Goal: Check status: Check status

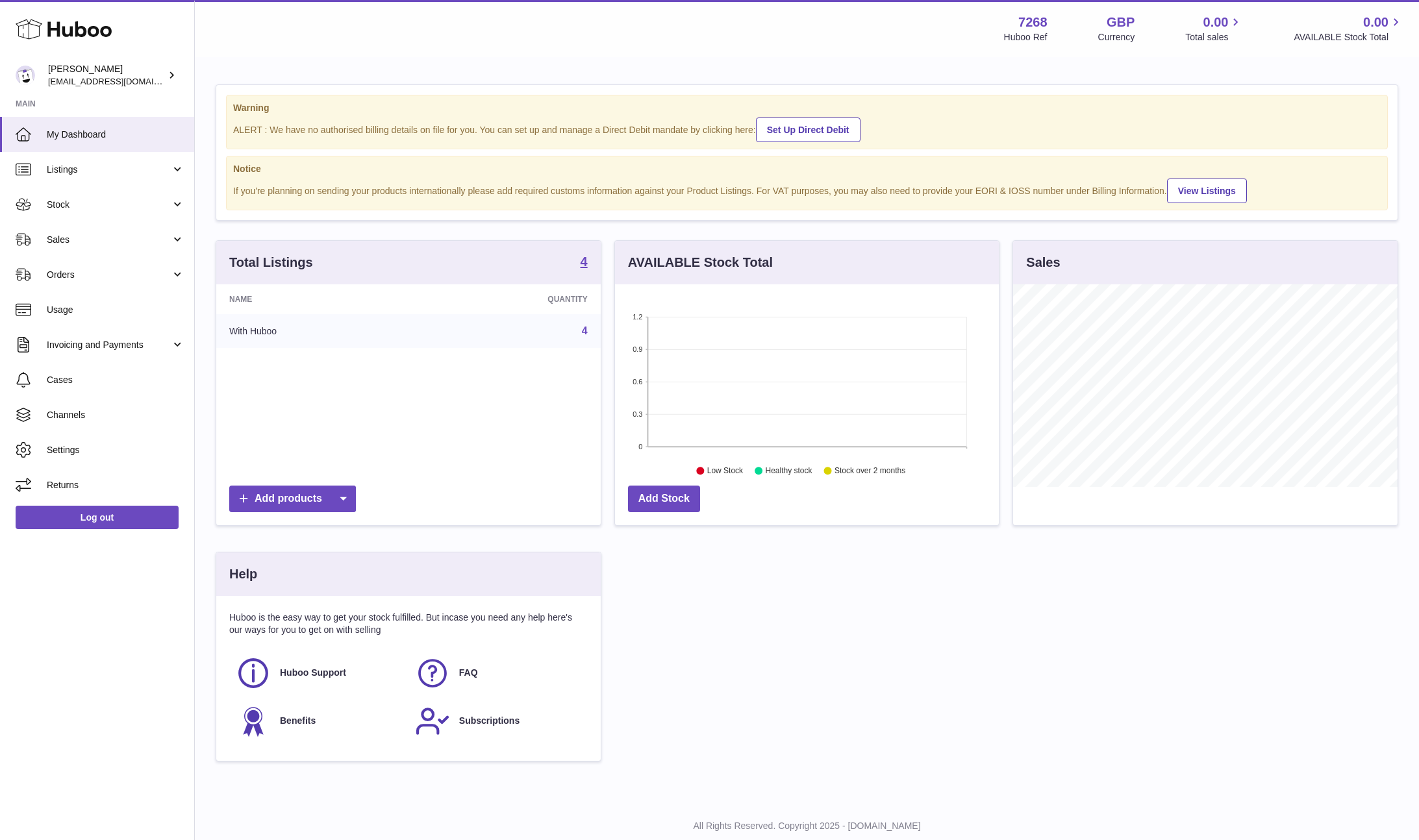
scroll to position [203, 384]
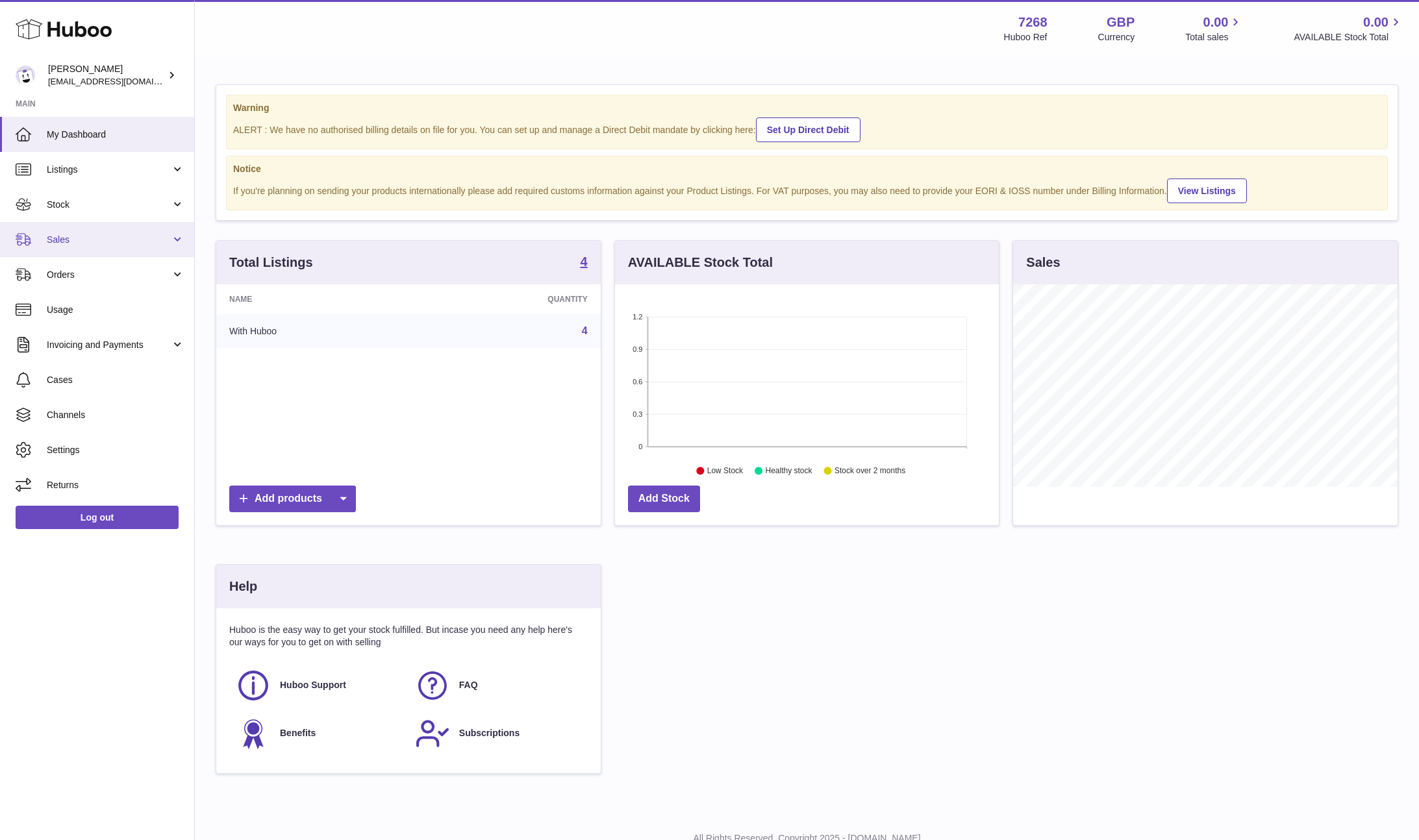
click at [85, 239] on span "Sales" at bounding box center [109, 240] width 124 height 13
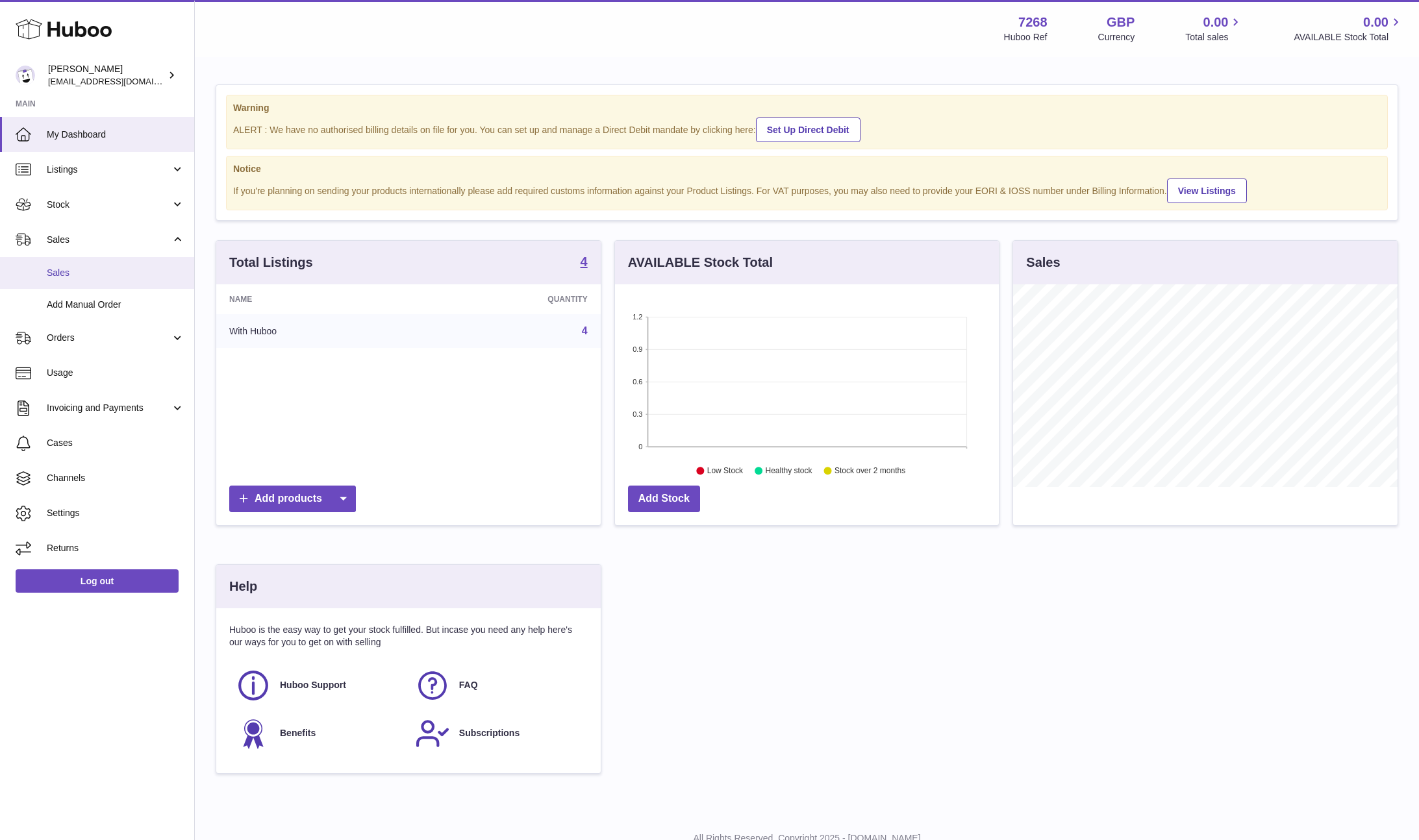
click at [93, 271] on span "Sales" at bounding box center [115, 273] width 137 height 13
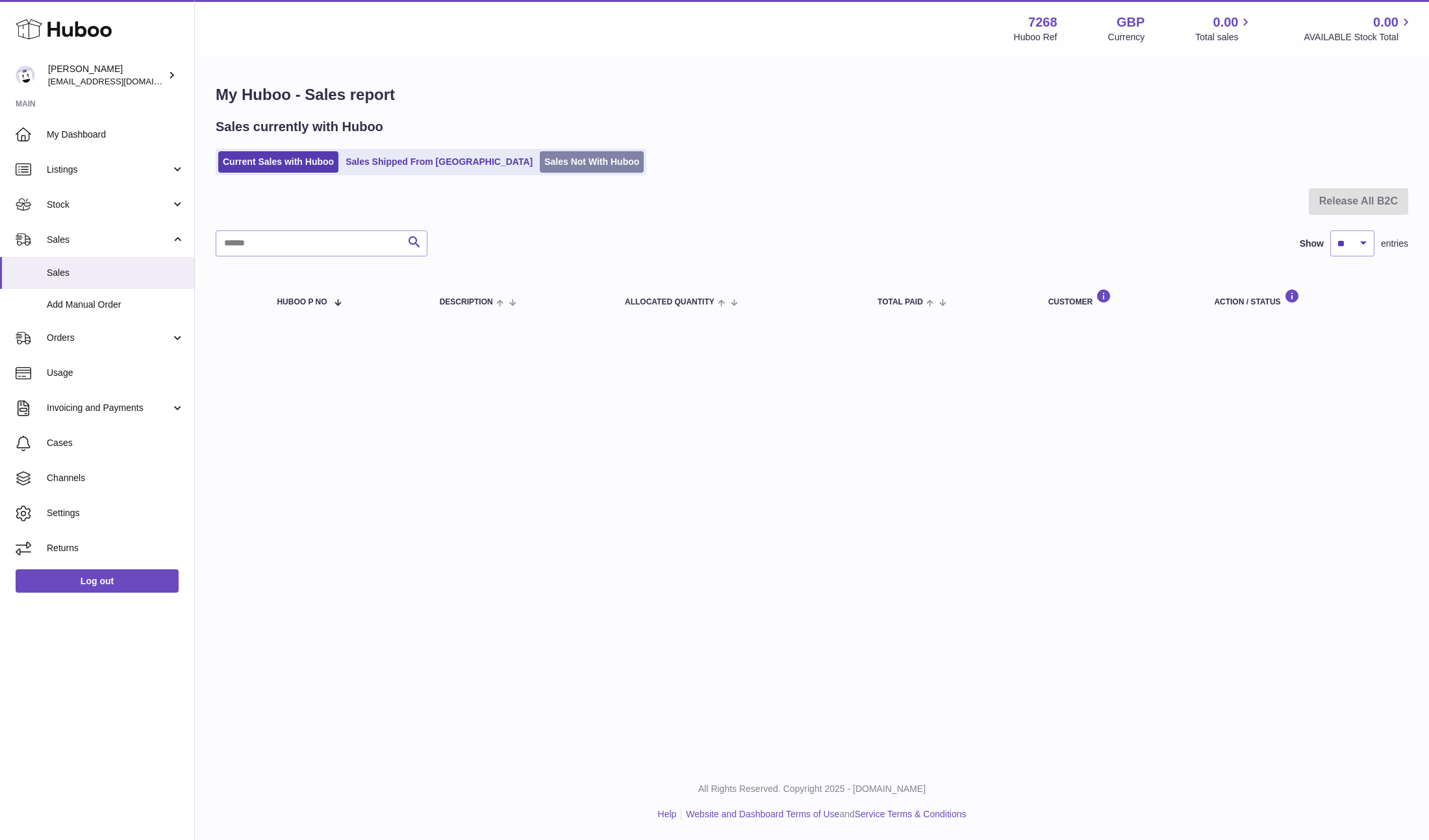
click at [540, 157] on link "Sales Not With Huboo" at bounding box center [591, 161] width 104 height 21
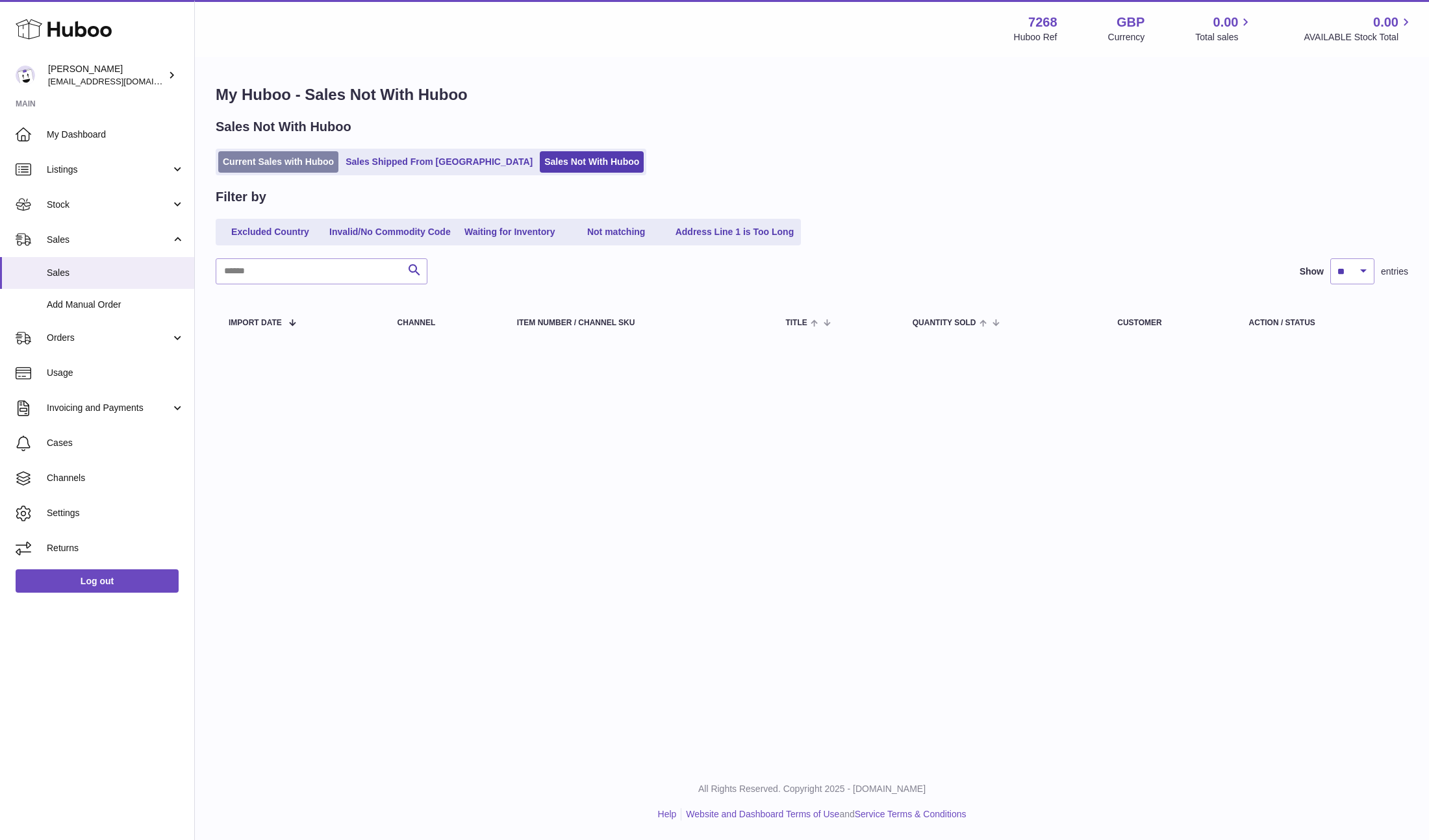
click at [287, 162] on link "Current Sales with Huboo" at bounding box center [278, 161] width 120 height 21
